Goal: Information Seeking & Learning: Understand process/instructions

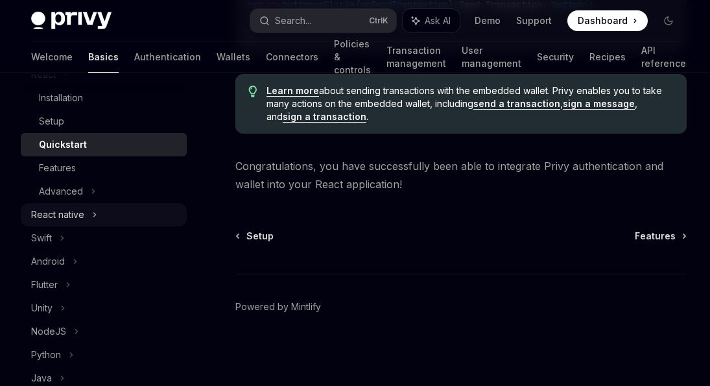
scroll to position [230, 0]
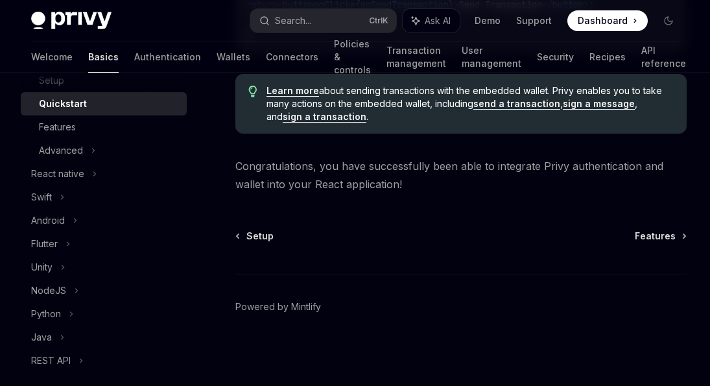
click at [599, 23] on span "Dashboard" at bounding box center [603, 20] width 50 height 13
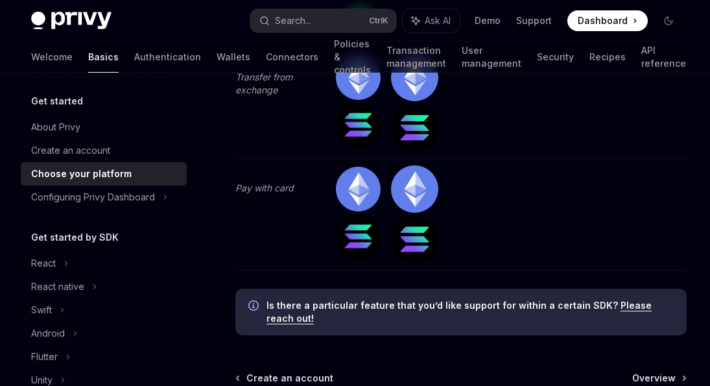
scroll to position [4389, 0]
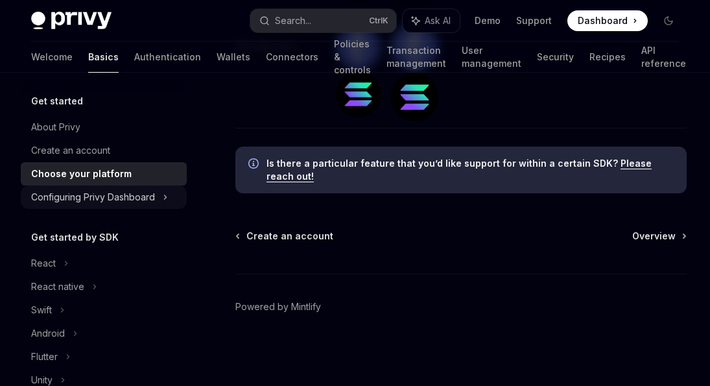
click at [127, 204] on div "Configuring Privy Dashboard" at bounding box center [93, 197] width 124 height 16
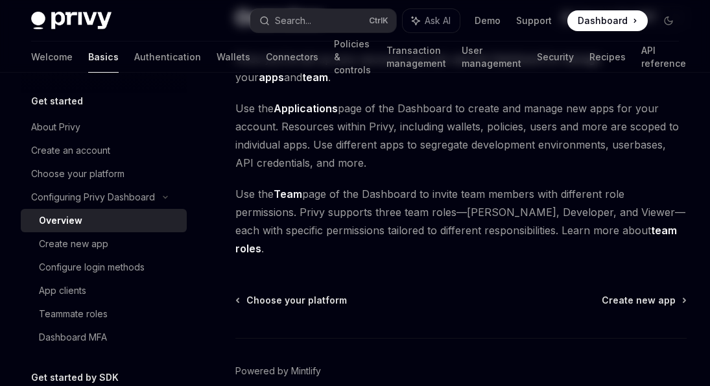
scroll to position [159, 0]
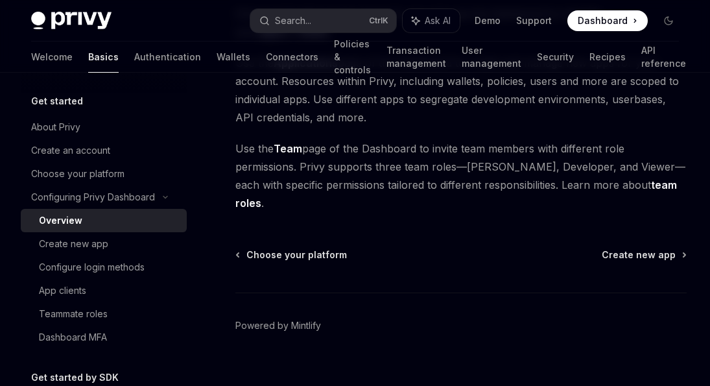
click at [678, 256] on div "Choose your platform Create new app Powered by [PERSON_NAME]" at bounding box center [460, 326] width 451 height 156
click at [663, 248] on span "Create new app" at bounding box center [639, 254] width 74 height 13
type textarea "*"
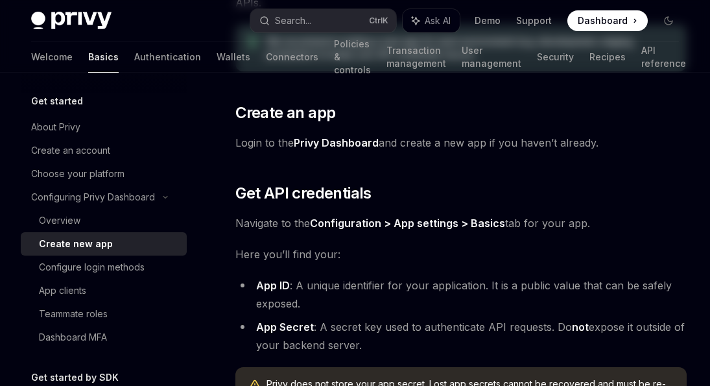
scroll to position [468, 0]
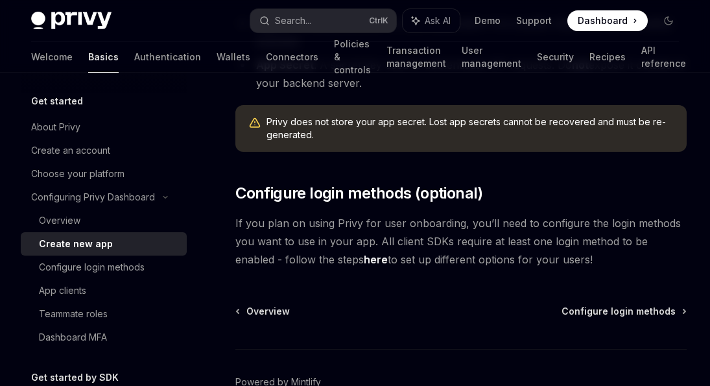
click at [98, 248] on div "Create new app" at bounding box center [76, 244] width 74 height 16
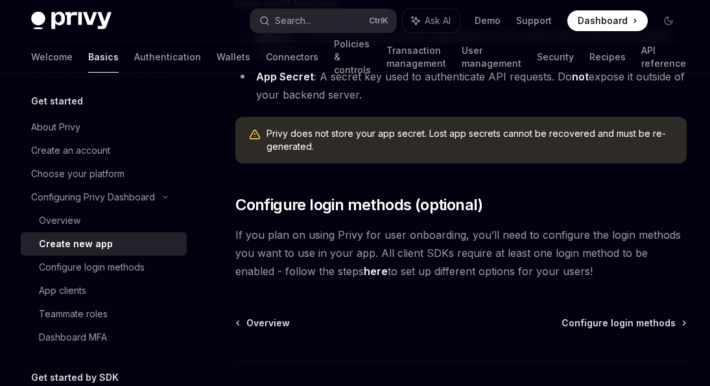
scroll to position [543, 0]
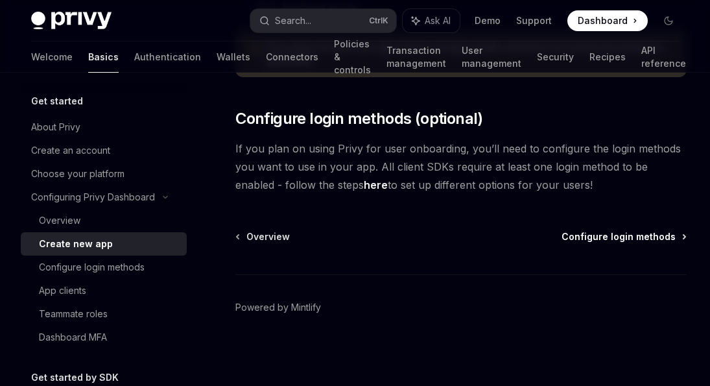
click at [650, 237] on span "Configure login methods" at bounding box center [619, 236] width 114 height 13
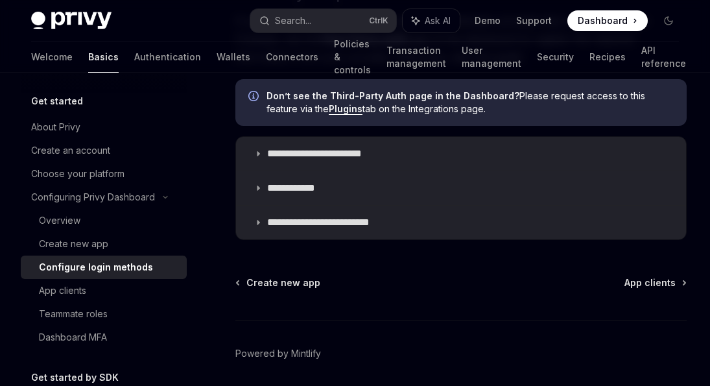
scroll to position [854, 0]
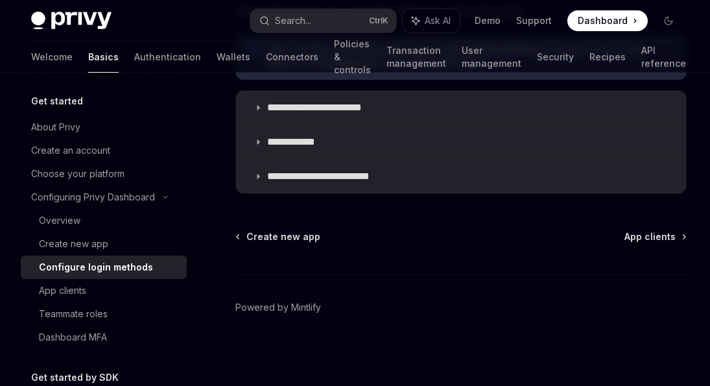
click at [645, 236] on span "App clients" at bounding box center [650, 236] width 51 height 13
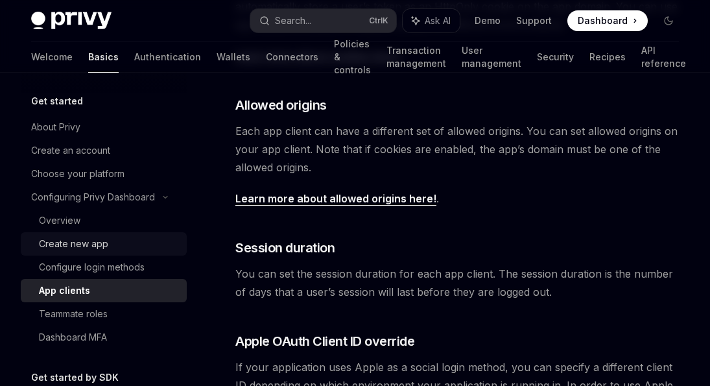
scroll to position [306, 0]
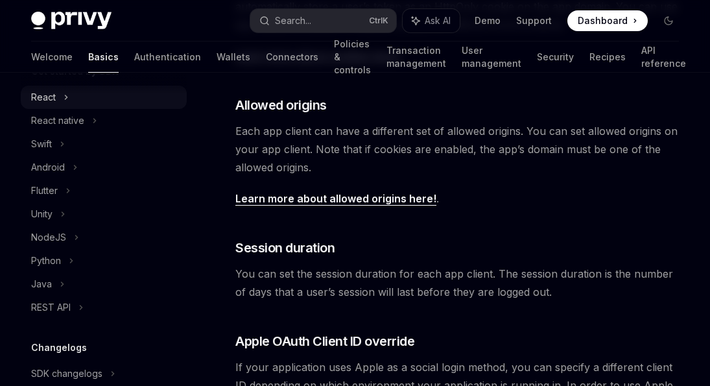
click at [32, 97] on div "React" at bounding box center [43, 97] width 25 height 16
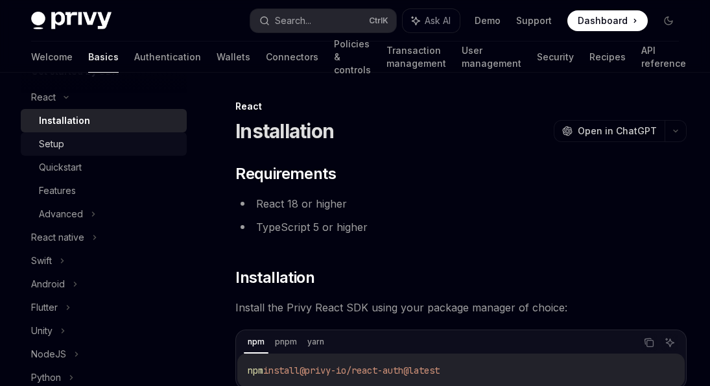
click at [82, 149] on div "Setup" at bounding box center [109, 144] width 140 height 16
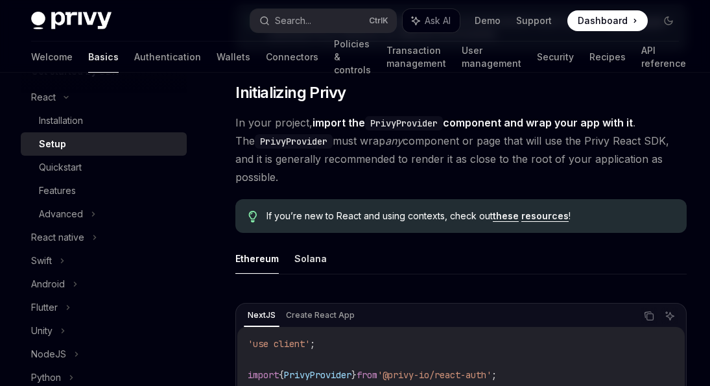
scroll to position [275, 0]
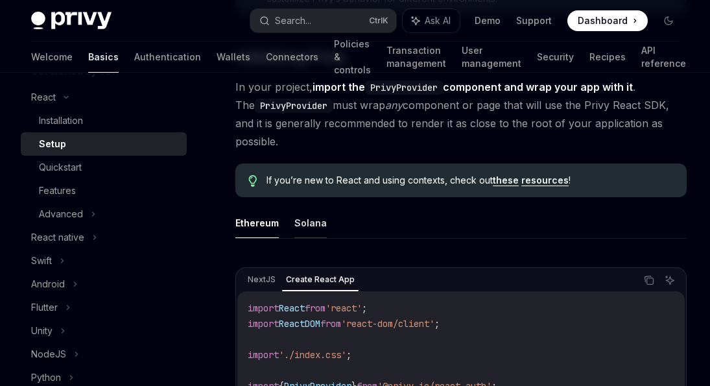
click at [318, 208] on button "Solana" at bounding box center [310, 223] width 32 height 30
type textarea "*"
click at [444, 208] on ul "Ethereum Solana" at bounding box center [460, 223] width 451 height 31
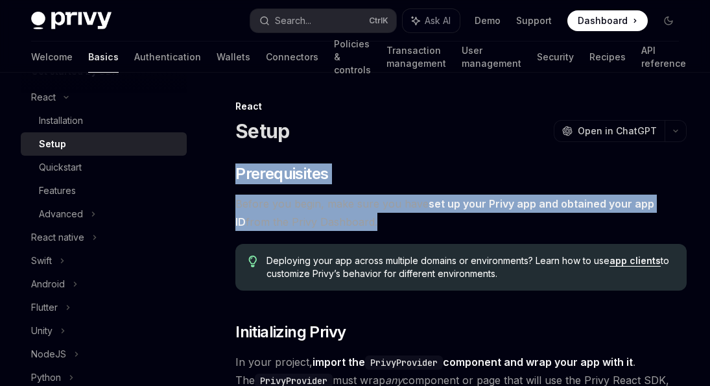
drag, startPoint x: 475, startPoint y: 205, endPoint x: 235, endPoint y: 158, distance: 244.6
copy div "Prerequisites Before you begin, make sure you have set up your Privy app and ob…"
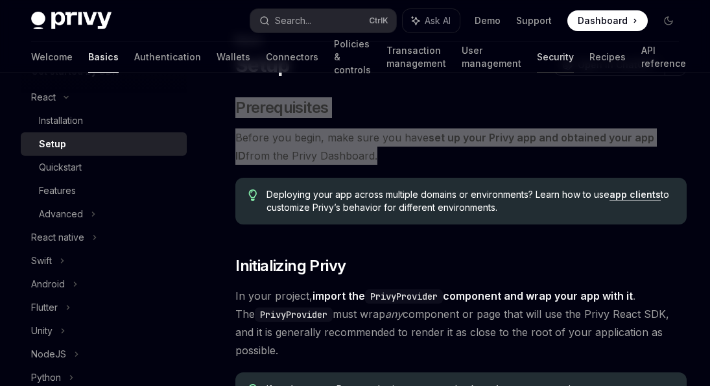
scroll to position [69, 0]
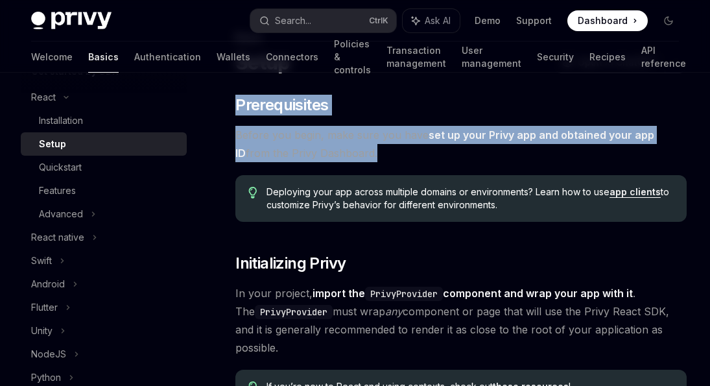
click at [425, 220] on div "Deploying your app across multiple domains or environments? Learn how to use ap…" at bounding box center [460, 198] width 451 height 47
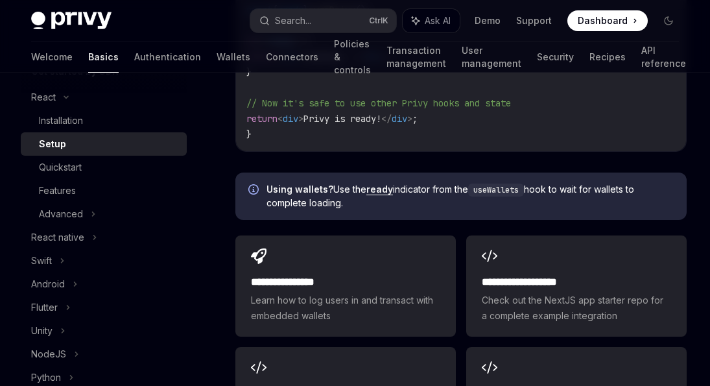
scroll to position [1787, 0]
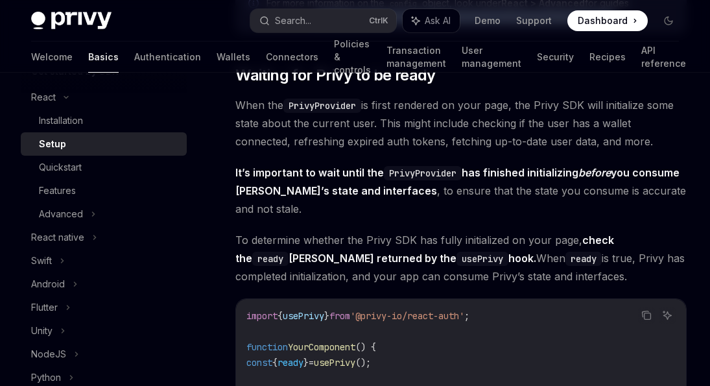
scroll to position [1316, 0]
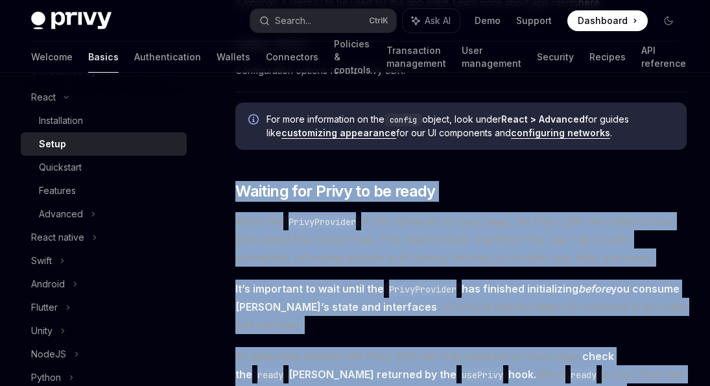
drag, startPoint x: 258, startPoint y: 324, endPoint x: 239, endPoint y: 158, distance: 166.4
copy div "Waiting for Privy to be ready When the PrivyProvider is first rendered on your …"
